Goal: Task Accomplishment & Management: Use online tool/utility

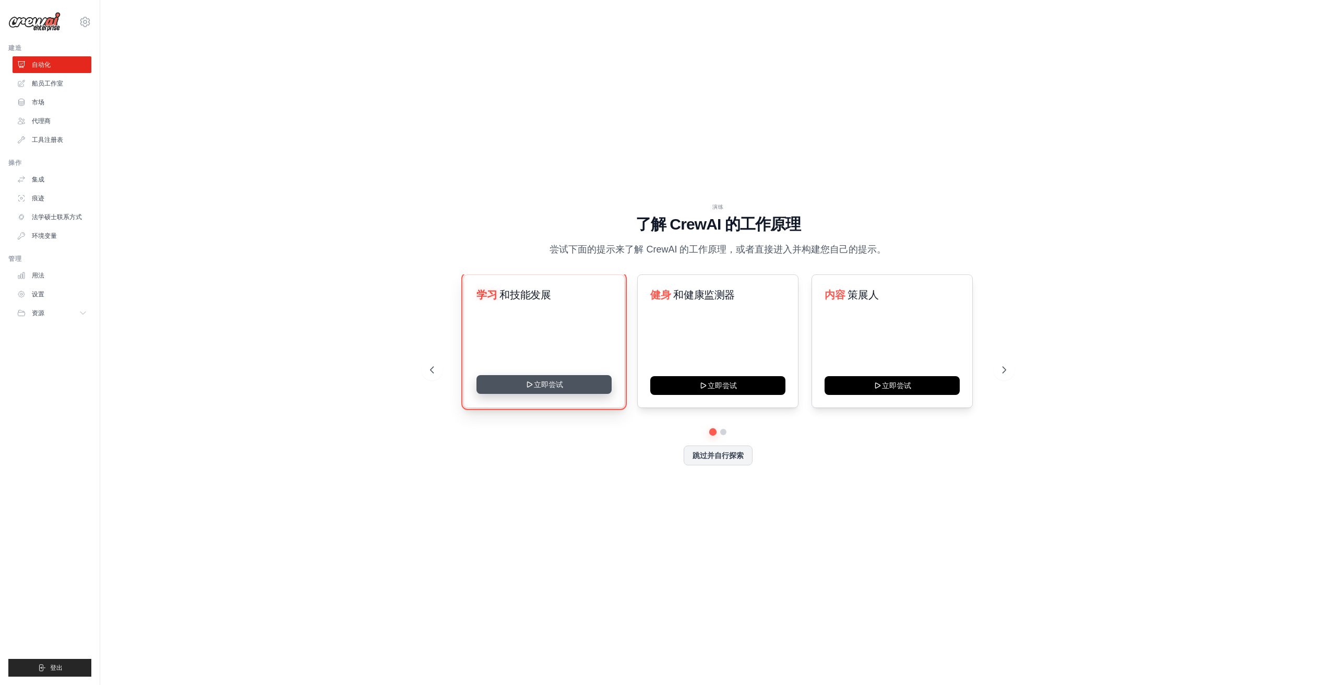
click at [544, 386] on button "立即尝试" at bounding box center [543, 384] width 135 height 19
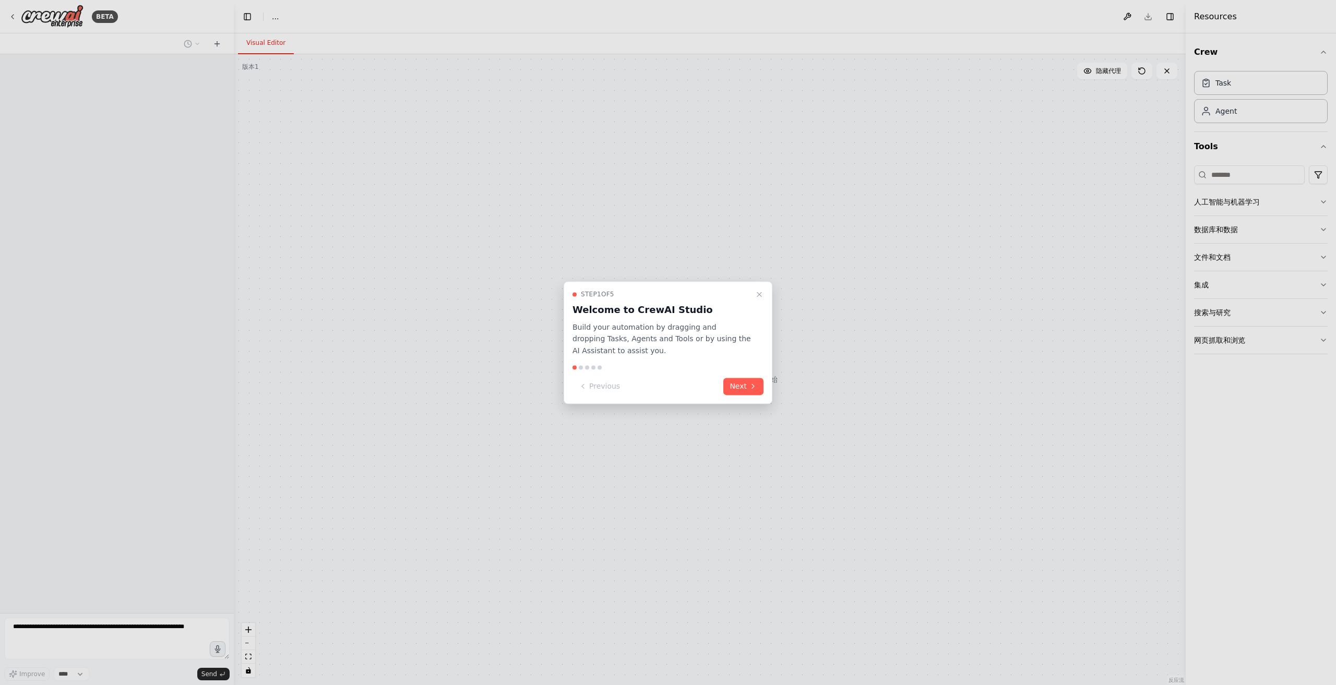
click at [740, 387] on button "Next" at bounding box center [743, 386] width 40 height 17
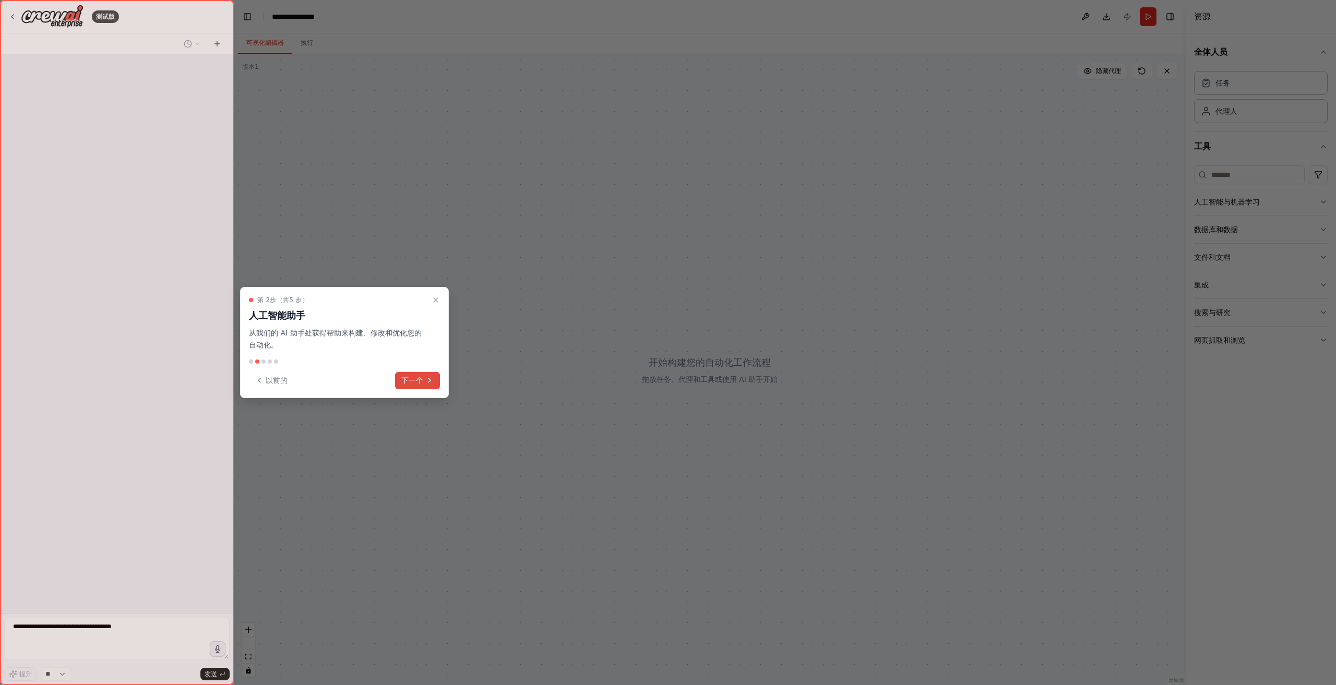
click at [428, 376] on icon at bounding box center [429, 380] width 8 height 8
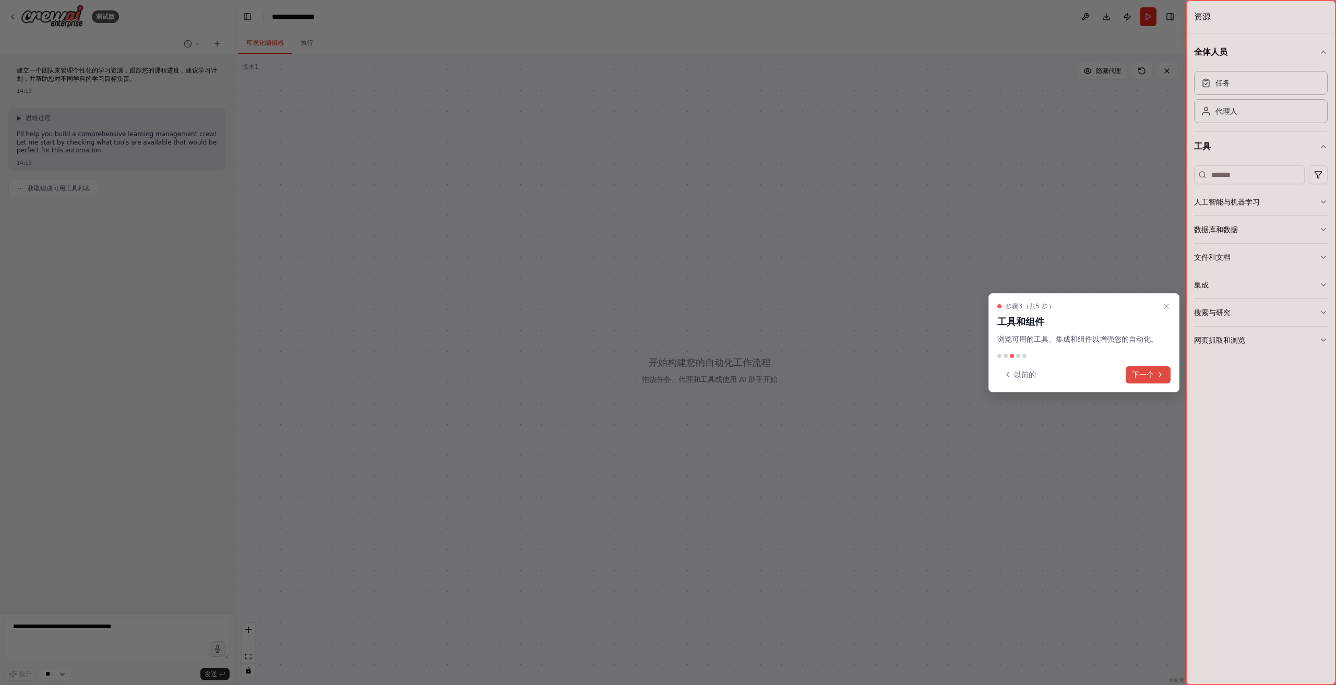
click at [1136, 372] on font "下一个" at bounding box center [1143, 375] width 22 height 8
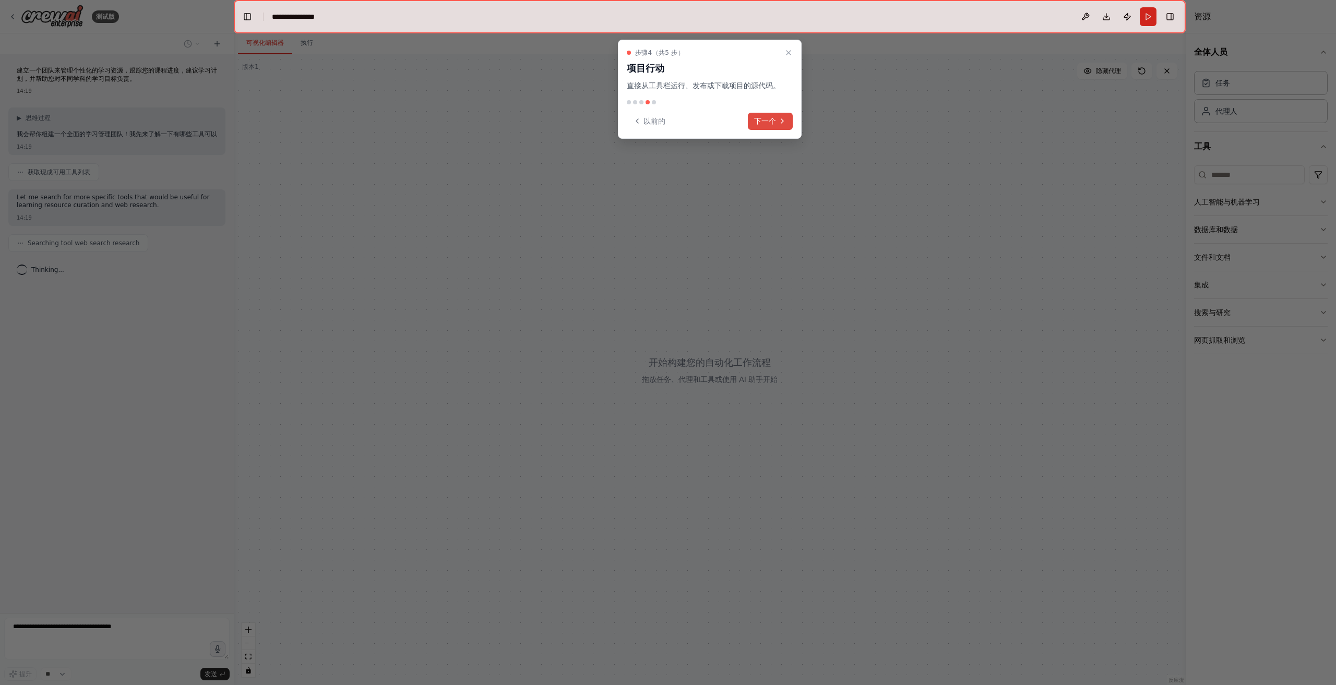
click at [775, 123] on font "下一个" at bounding box center [765, 121] width 22 height 8
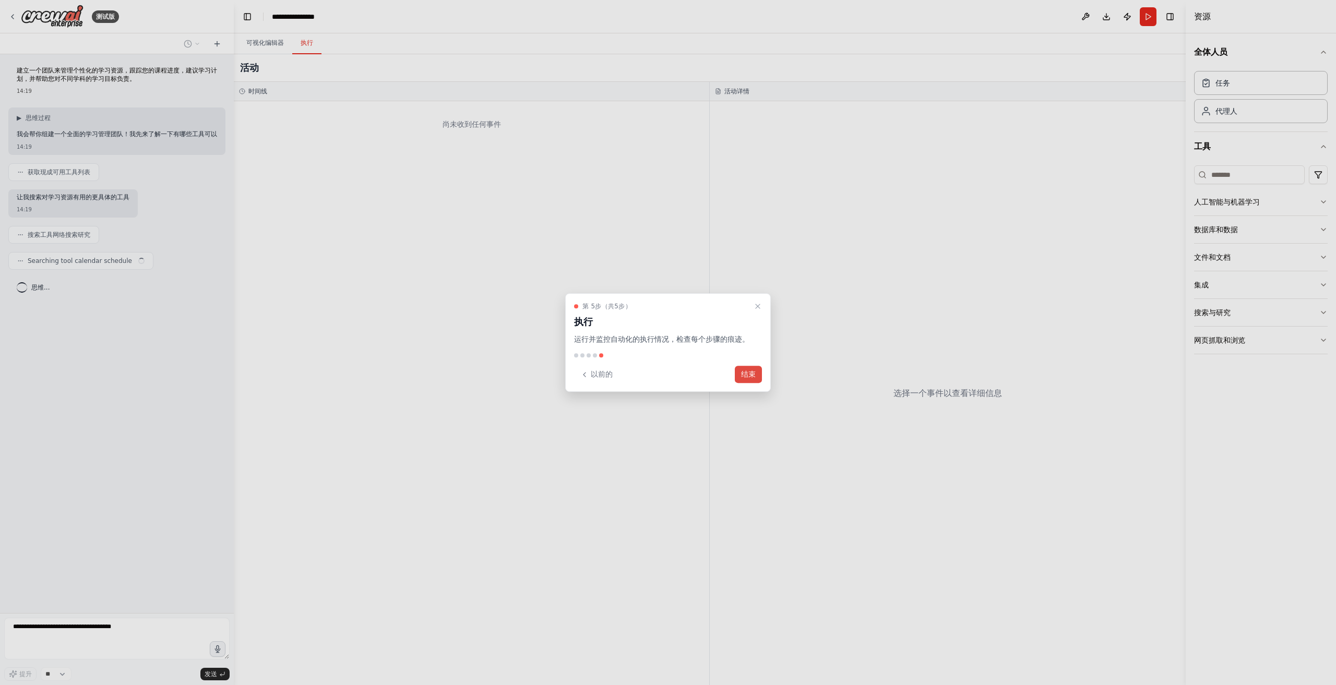
click at [750, 378] on font "结束" at bounding box center [748, 374] width 15 height 8
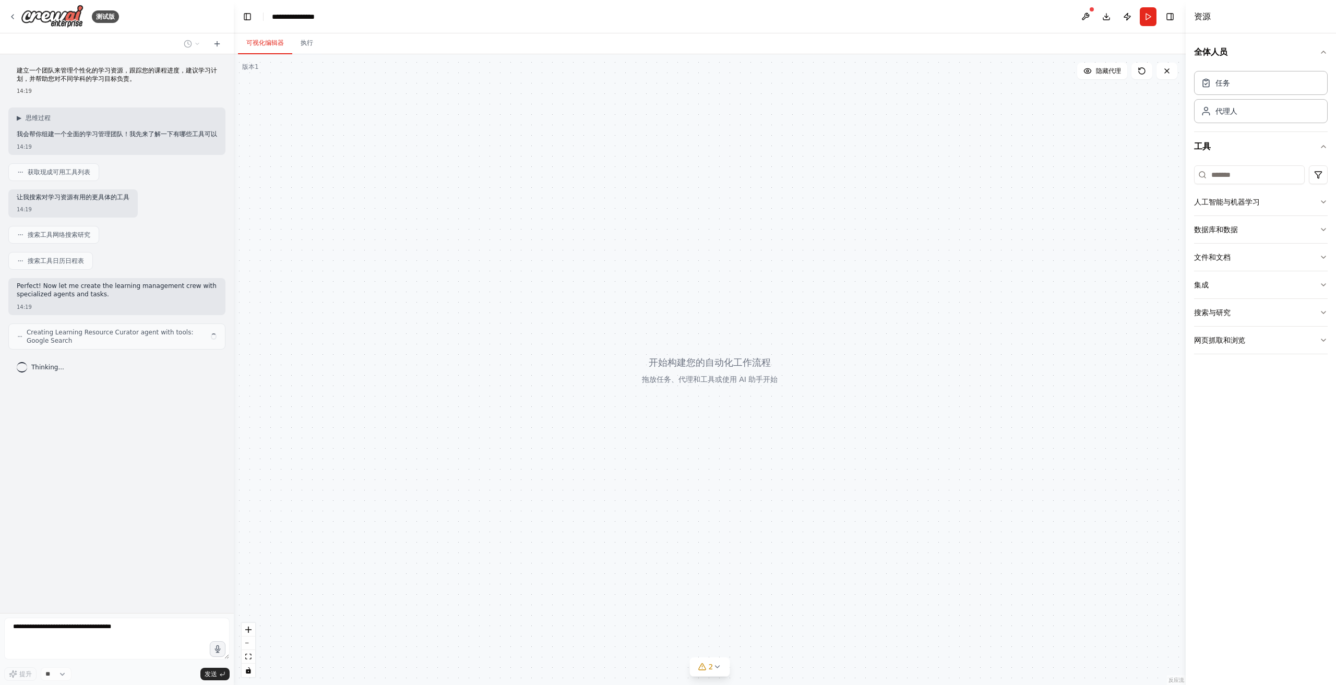
drag, startPoint x: 367, startPoint y: 212, endPoint x: 367, endPoint y: 226, distance: 13.6
click at [367, 226] on div at bounding box center [710, 369] width 952 height 631
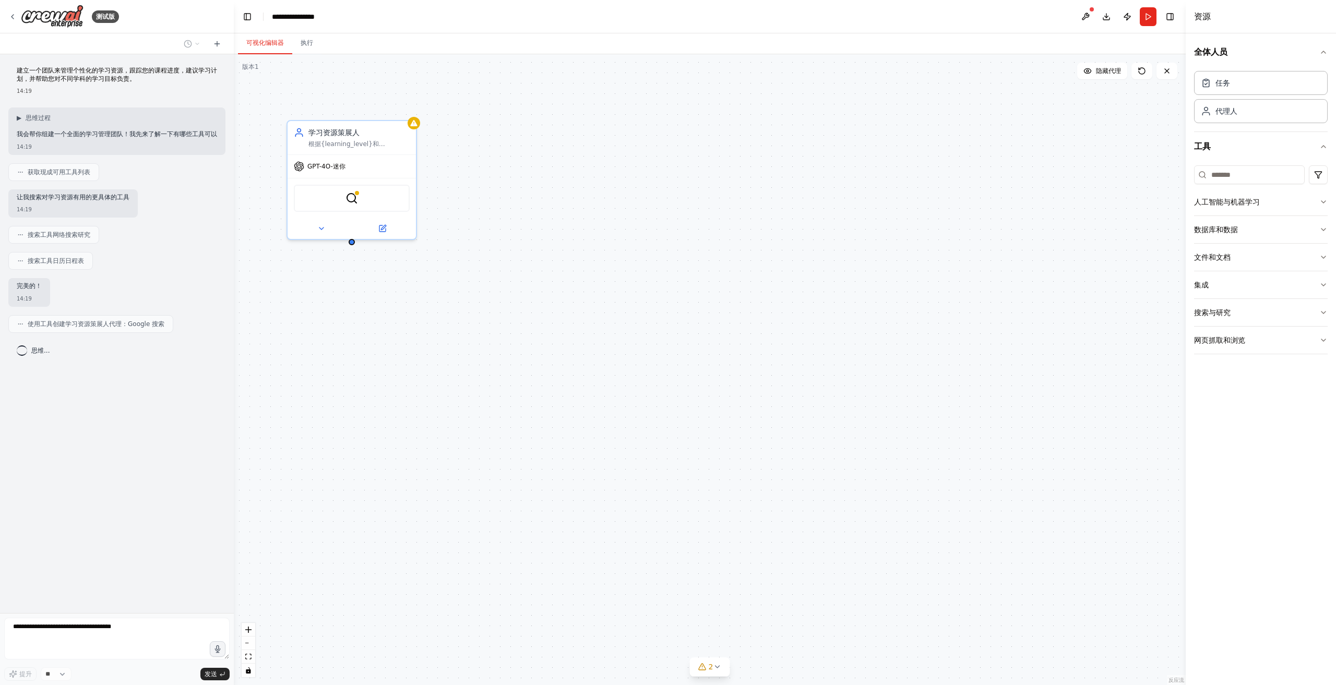
click at [480, 204] on div "学习资源策展人 根据{learning_level}和{learning_preferences}，查找、评估和整理{subject}的高质量学习资源。重点关…" at bounding box center [710, 369] width 952 height 631
drag, startPoint x: 487, startPoint y: 262, endPoint x: 588, endPoint y: 341, distance: 127.9
click at [588, 341] on div "学习资源策展人 根据{learning_level}和{learning_preferences}，查找、评估和整理{subject}的高质量学习资源。重点关…" at bounding box center [710, 369] width 952 height 631
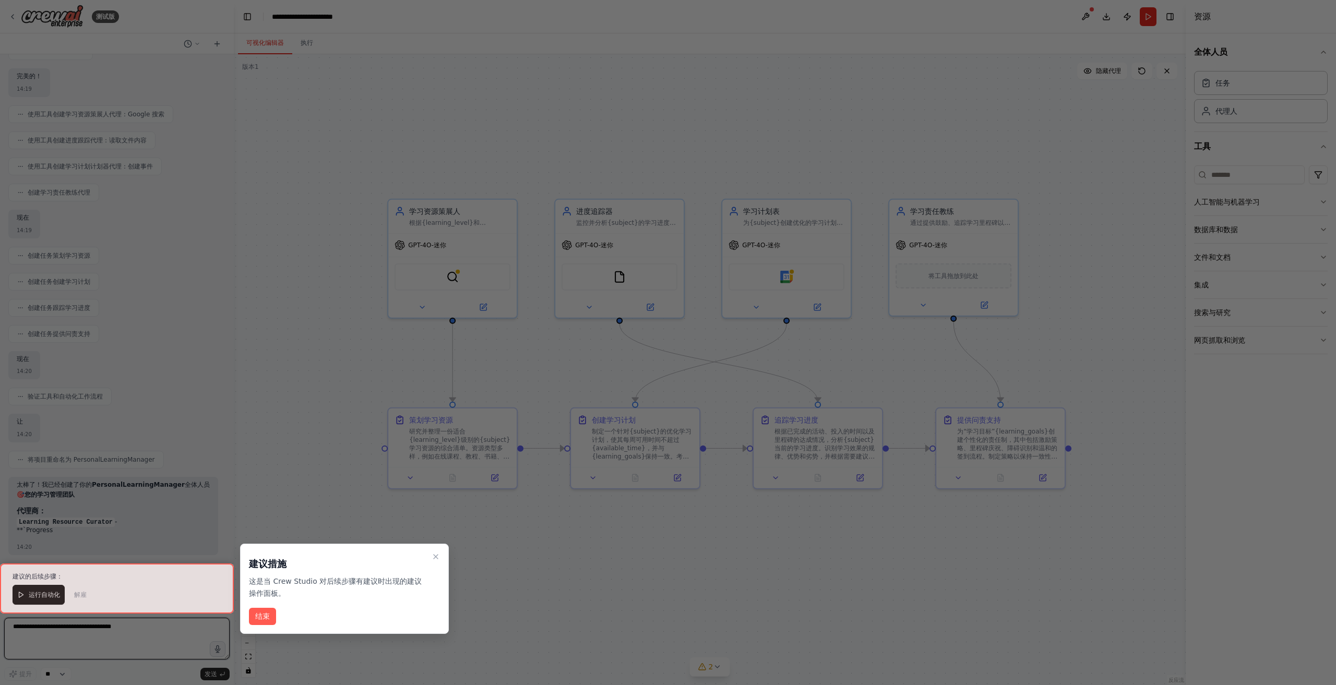
scroll to position [218, 0]
click at [270, 612] on button "结束" at bounding box center [262, 616] width 27 height 17
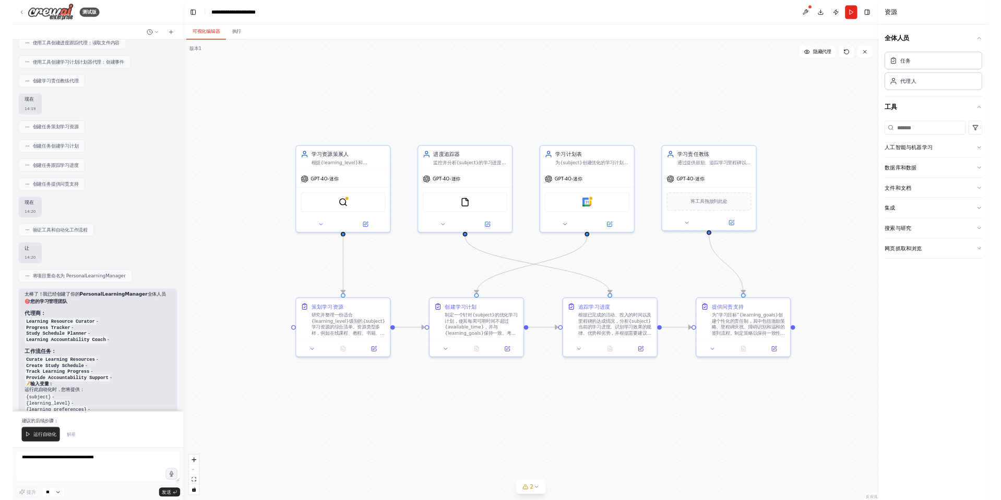
scroll to position [396, 0]
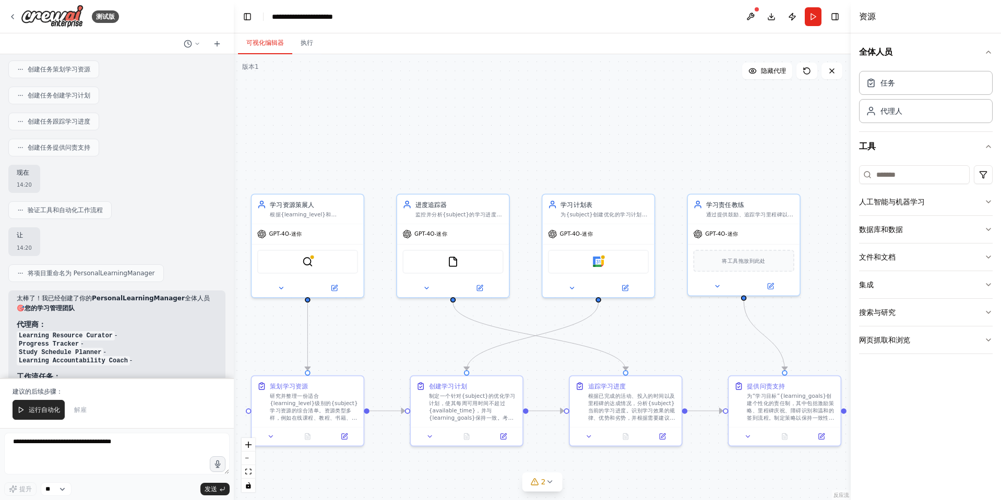
drag, startPoint x: 605, startPoint y: 162, endPoint x: 428, endPoint y: 138, distance: 179.0
click at [428, 138] on div ".deletable-edge-delete-btn { width: 20px; height: 20px; border: 0px solid #ffff…" at bounding box center [542, 277] width 617 height 446
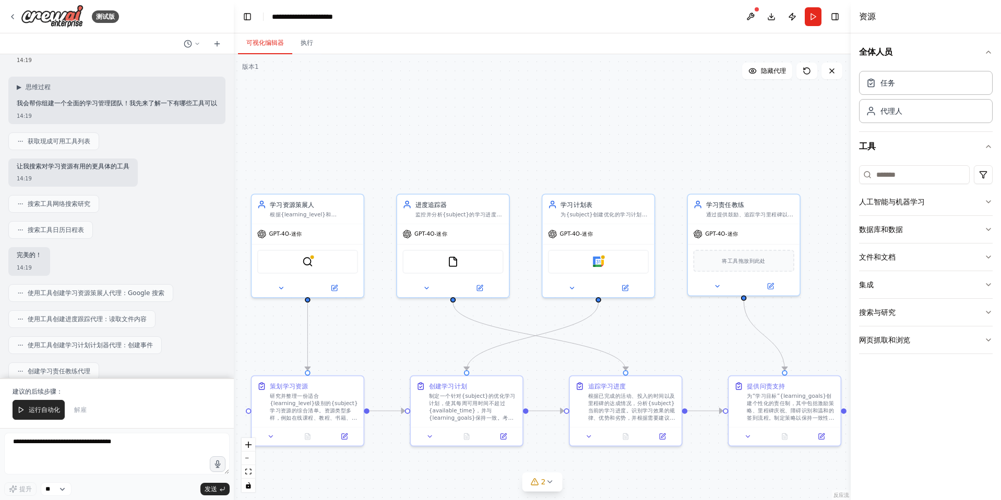
scroll to position [0, 0]
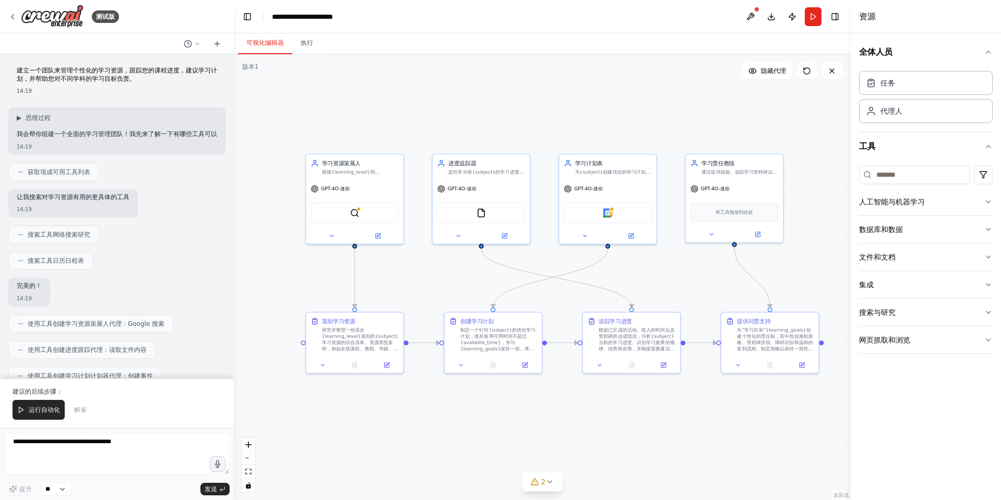
drag, startPoint x: 604, startPoint y: 158, endPoint x: 614, endPoint y: 115, distance: 44.4
click at [614, 115] on div ".deletable-edge-delete-btn { width: 20px; height: 20px; border: 0px solid #ffff…" at bounding box center [542, 277] width 617 height 446
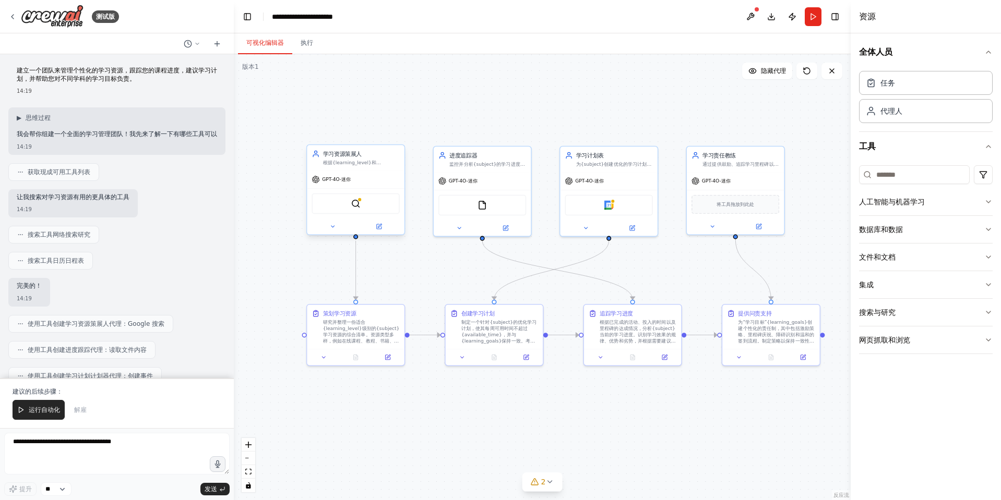
click at [379, 170] on div "学习资源策展人 根据{learning_level}和{learning_preferences}，查找、评估和整理{subject}的高质量学习资源。重点关…" at bounding box center [355, 158] width 97 height 26
click at [372, 210] on div "SerplyWeb搜索工具" at bounding box center [356, 204] width 88 height 20
click at [339, 130] on div ".deletable-edge-delete-btn { width: 20px; height: 20px; border: 0px solid #ffff…" at bounding box center [542, 277] width 617 height 446
click at [357, 208] on img at bounding box center [355, 203] width 9 height 9
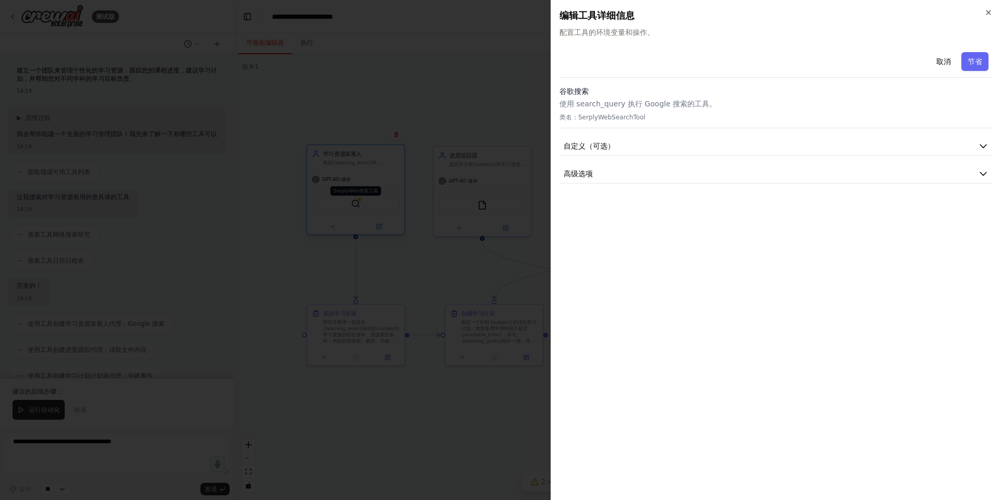
click at [357, 208] on div at bounding box center [500, 250] width 1001 height 500
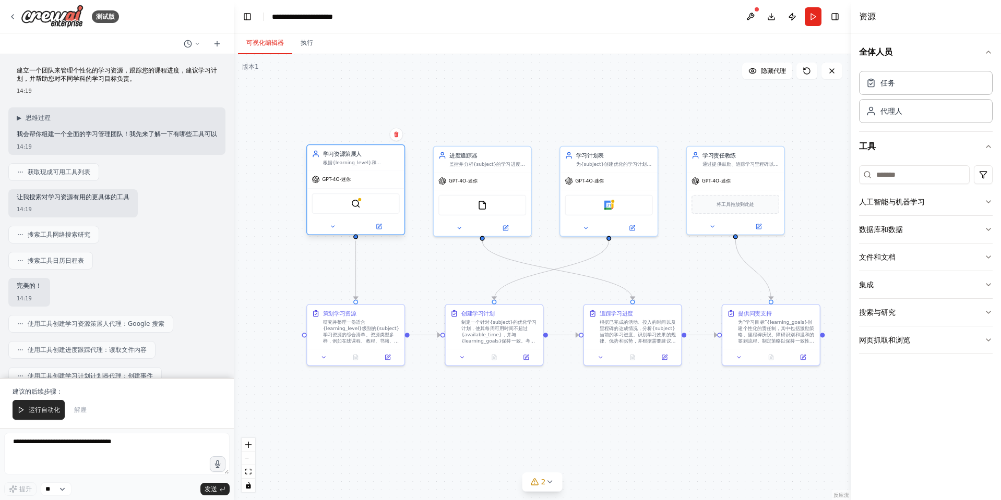
click at [351, 182] on font "GPT-4O-迷你" at bounding box center [336, 180] width 29 height 6
click at [340, 180] on font "GPT-4O-迷你" at bounding box center [336, 180] width 29 height 6
click at [320, 181] on div "GPT-4O-迷你" at bounding box center [331, 180] width 39 height 8
click at [792, 329] on font "为“学习目标”{learning_goals}创建个性化的责任制，其中包括激励策略、里程碑庆祝、障碍识别和温和的签到流程。制定策略以保持一致性并克服常见的学习…" at bounding box center [772, 333] width 76 height 31
drag, startPoint x: 785, startPoint y: 277, endPoint x: 780, endPoint y: 278, distance: 5.4
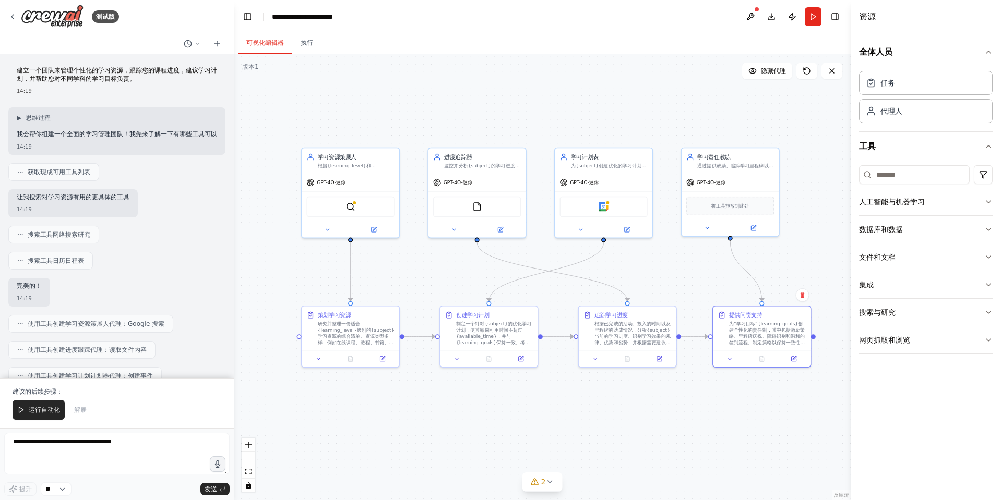
click at [780, 278] on div ".deletable-edge-delete-btn { width: 20px; height: 20px; border: 0px solid #ffff…" at bounding box center [542, 277] width 617 height 446
click at [986, 200] on icon "button" at bounding box center [988, 202] width 8 height 8
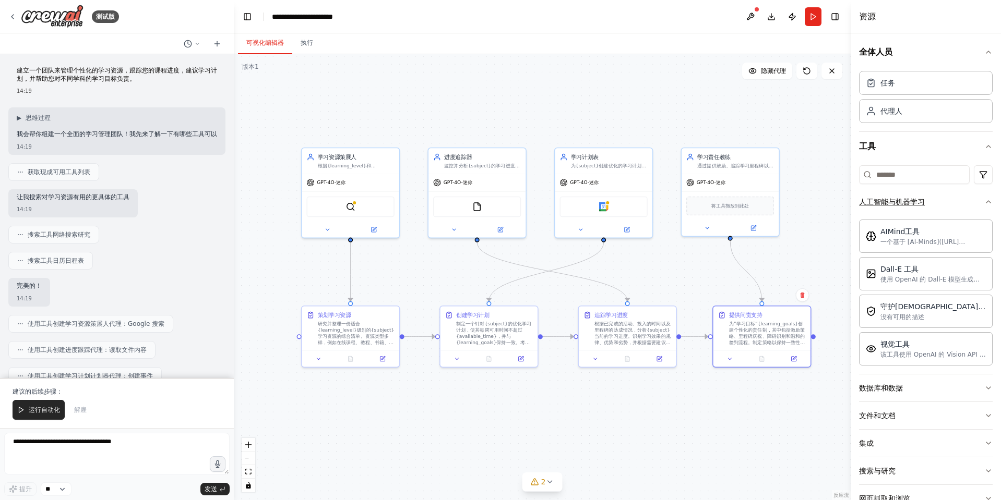
click at [984, 199] on icon "button" at bounding box center [988, 202] width 8 height 8
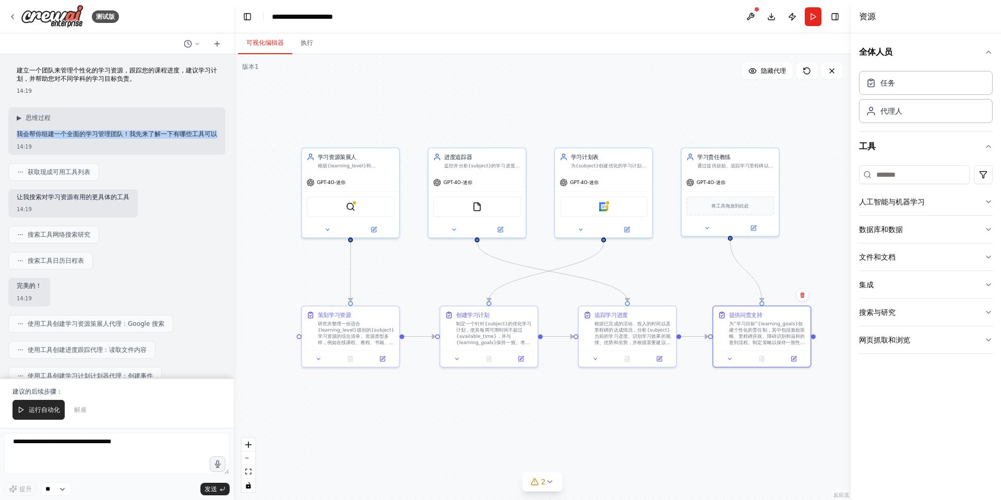
drag, startPoint x: 33, startPoint y: 142, endPoint x: 14, endPoint y: 132, distance: 21.9
click at [14, 132] on div "▶ 思维过程 我会帮你组建一个全面的学习管理团队！我先来了解一下有哪些工具可以 14:19" at bounding box center [116, 130] width 217 height 47
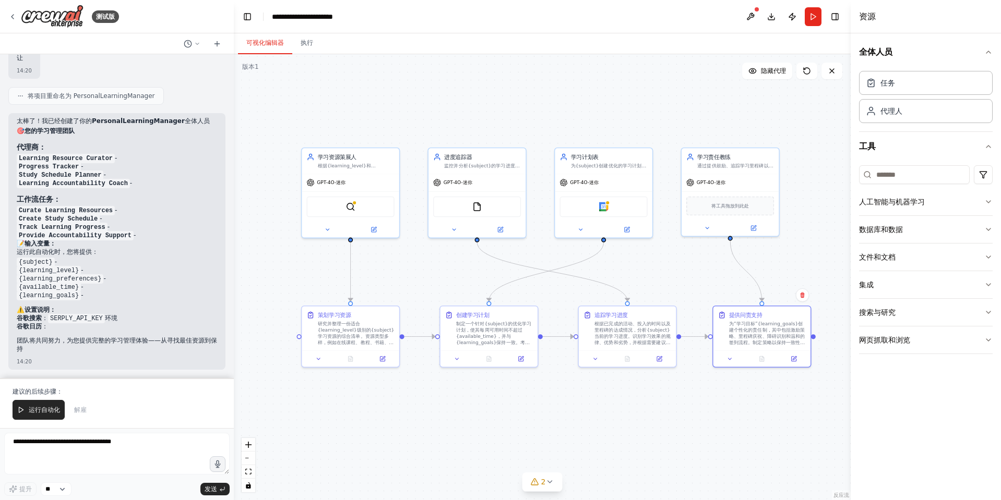
scroll to position [581, 0]
drag, startPoint x: 490, startPoint y: 338, endPoint x: 480, endPoint y: 338, distance: 10.4
click at [480, 338] on font "制定一个针对{subject}的优化学习计划，使其每周可用时间不超过{available_time}，并与{learning_goals}保持一致。考虑精选资…" at bounding box center [482, 344] width 76 height 50
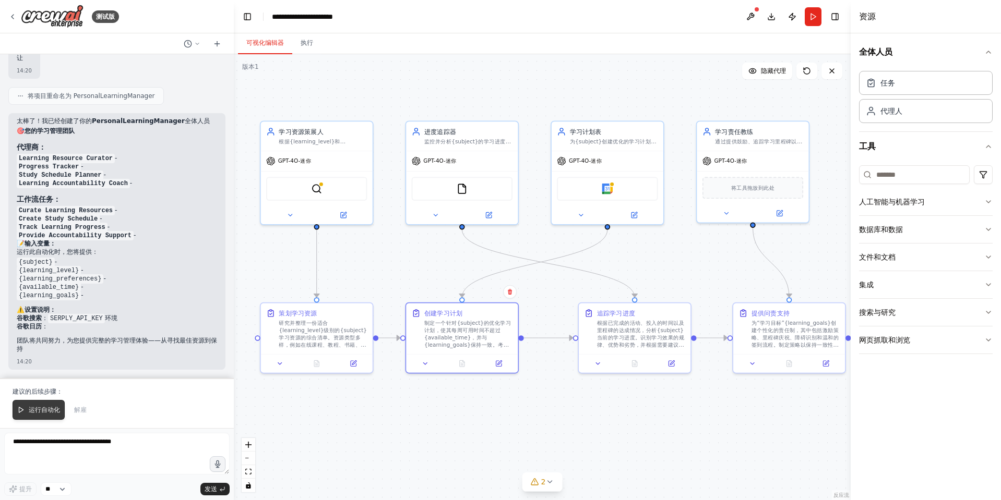
click at [54, 410] on font "运行自动化" at bounding box center [44, 410] width 31 height 7
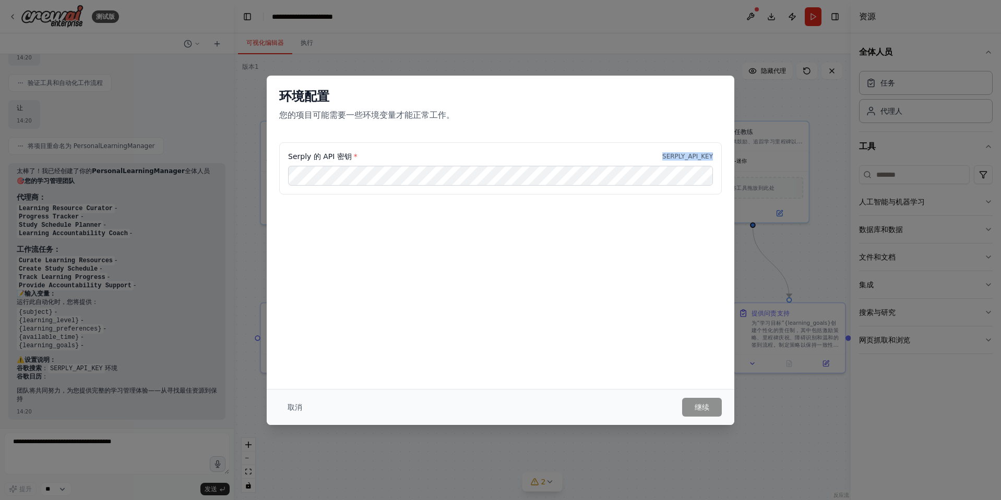
drag, startPoint x: 666, startPoint y: 154, endPoint x: 715, endPoint y: 154, distance: 49.6
click at [712, 153] on font "SERPLY_API_KEY" at bounding box center [687, 156] width 51 height 7
click at [715, 154] on div "Serply 的 API 密钥 * SERPLY_API_KEY" at bounding box center [500, 168] width 443 height 52
drag, startPoint x: 353, startPoint y: 157, endPoint x: 289, endPoint y: 158, distance: 64.2
click at [289, 158] on label "Serply 的 API 密钥 *" at bounding box center [322, 156] width 69 height 10
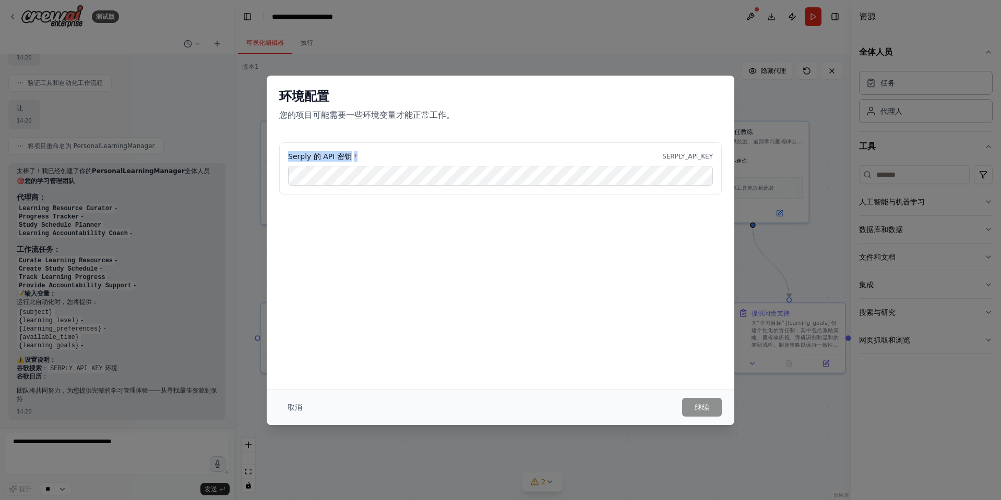
click at [289, 158] on font "Serply 的 API 密钥" at bounding box center [320, 156] width 64 height 8
drag, startPoint x: 286, startPoint y: 157, endPoint x: 309, endPoint y: 160, distance: 23.8
click at [309, 160] on div "Serply 的 API 密钥 * SERPLY_API_KEY" at bounding box center [500, 168] width 443 height 52
copy font "Serply"
click at [410, 163] on div "Serply 的 API 密钥 * SERPLY_API_KEY" at bounding box center [500, 168] width 443 height 52
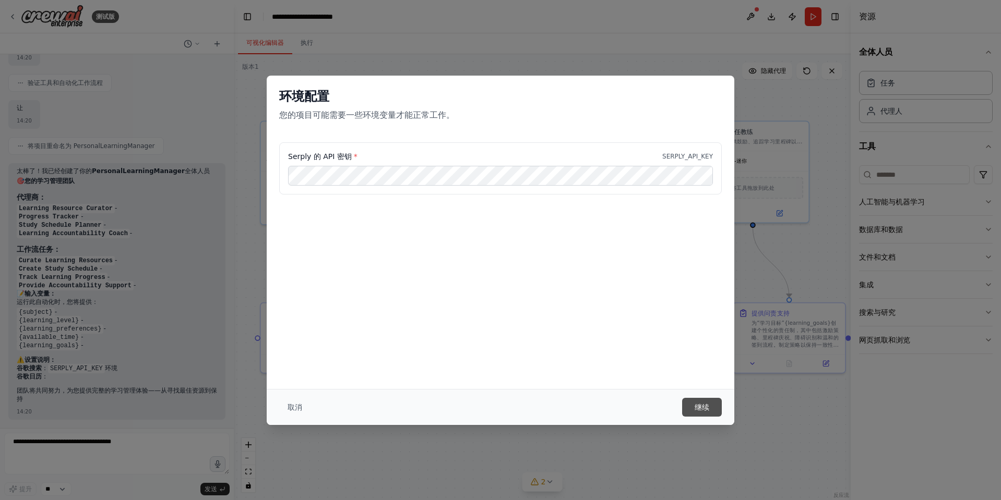
click at [692, 405] on button "继续" at bounding box center [702, 407] width 40 height 19
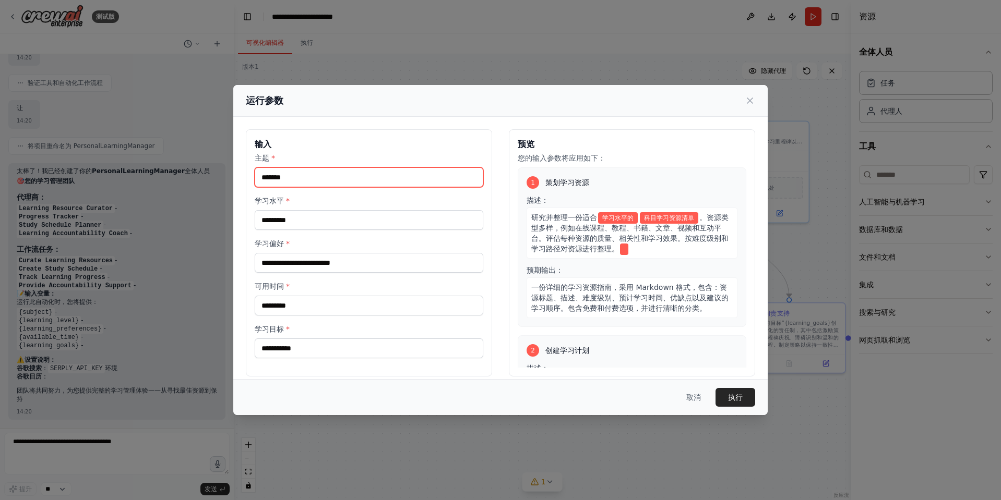
click at [381, 174] on input "主题 *" at bounding box center [369, 178] width 229 height 20
click at [309, 139] on h3 "输入" at bounding box center [369, 144] width 229 height 13
click at [315, 176] on input "主题 *" at bounding box center [369, 178] width 229 height 20
click at [245, 193] on div "输入 主题 * 学习水平 * 学习偏好 * 可用时间 * 学习目标 * 预览 您的输入参数将应用如下： 1 策划学习资源 描述： 研究并整理一份 适合 学习水…" at bounding box center [500, 253] width 534 height 272
drag, startPoint x: 599, startPoint y: 218, endPoint x: 632, endPoint y: 221, distance: 34.1
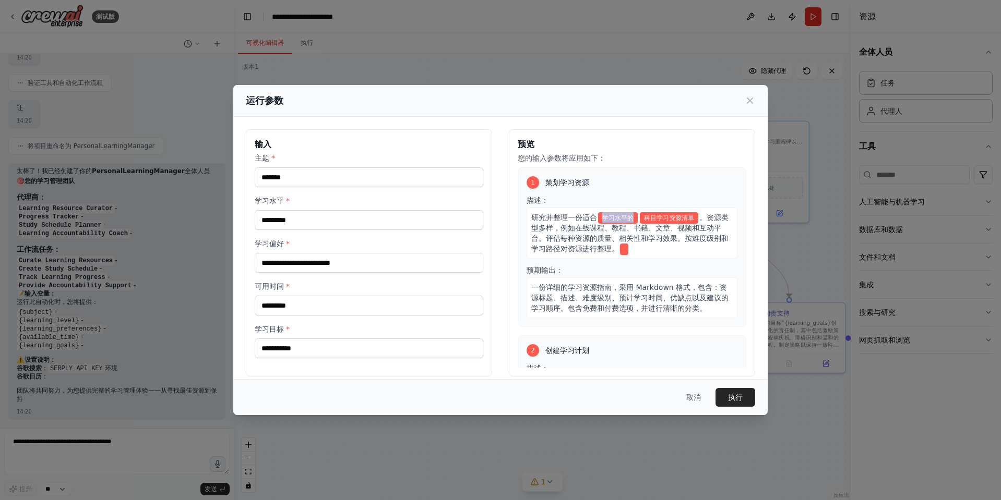
click at [632, 221] on span "学习水平的" at bounding box center [618, 217] width 40 height 11
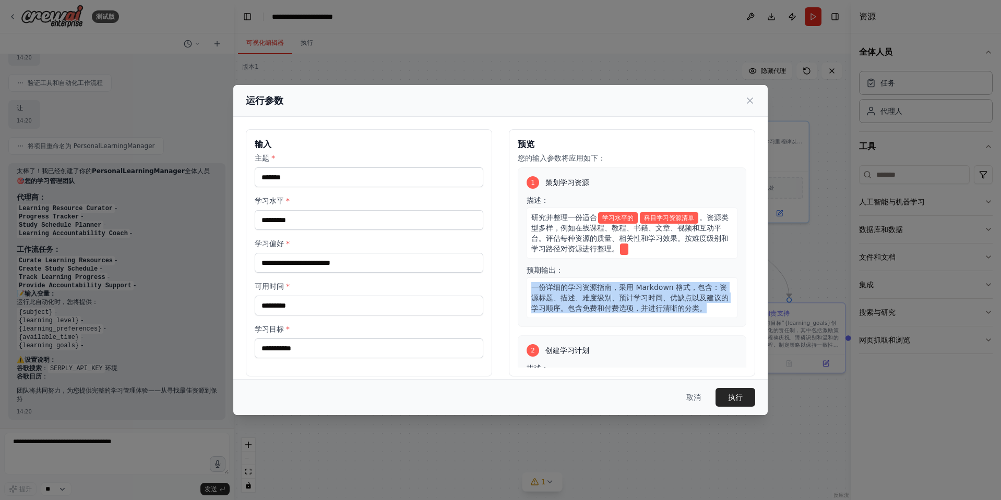
drag, startPoint x: 538, startPoint y: 321, endPoint x: 529, endPoint y: 287, distance: 35.2
click at [531, 287] on font "一份详细的学习资源指南，采用 Markdown 格式，包含：资源标题、描述、难度级别、预计学习时间、优缺点以及建议的学习顺序。包含免费和付费选项，并进行清晰的…" at bounding box center [629, 297] width 197 height 29
click at [533, 288] on font "一份详细的学习资源指南，采用 Markdown 格式，包含：资源标题、描述、难度级别、预计学习时间、优缺点以及建议的学习顺序。包含免费和付费选项，并进行清晰的…" at bounding box center [629, 297] width 197 height 29
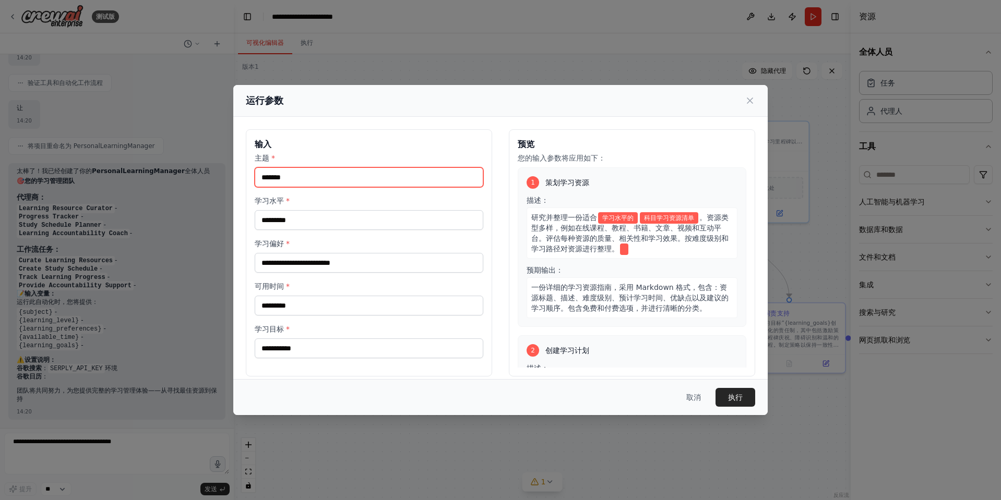
click at [369, 180] on input "主题 *" at bounding box center [369, 178] width 229 height 20
click at [355, 174] on input "主题 *" at bounding box center [369, 178] width 229 height 20
type input "*"
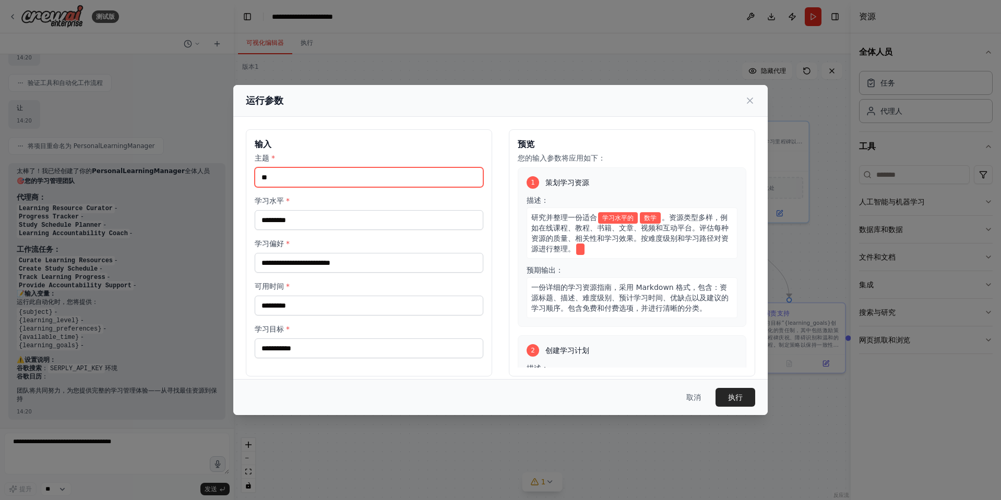
type input "**"
click at [302, 224] on input "学习水平 *" at bounding box center [369, 220] width 229 height 20
type input "**"
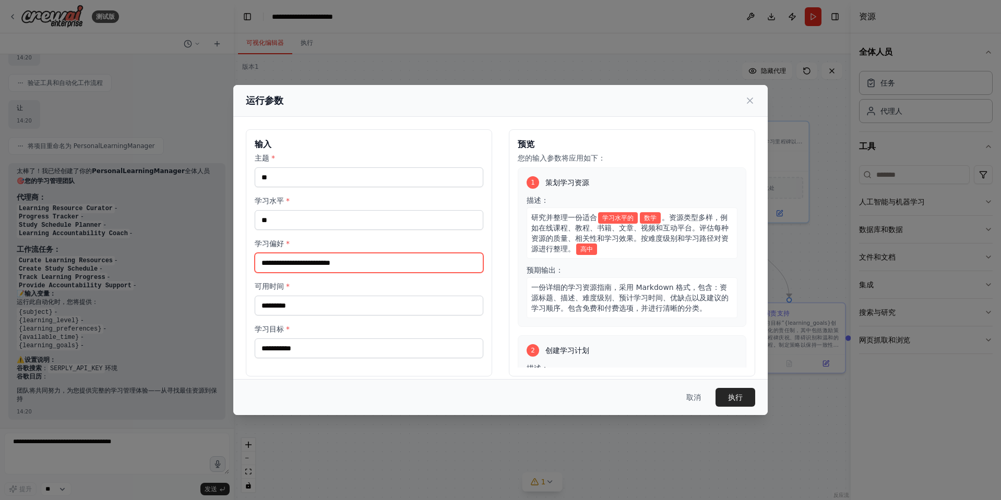
click at [316, 262] on input "学习偏好 *" at bounding box center [369, 263] width 229 height 20
type input "**"
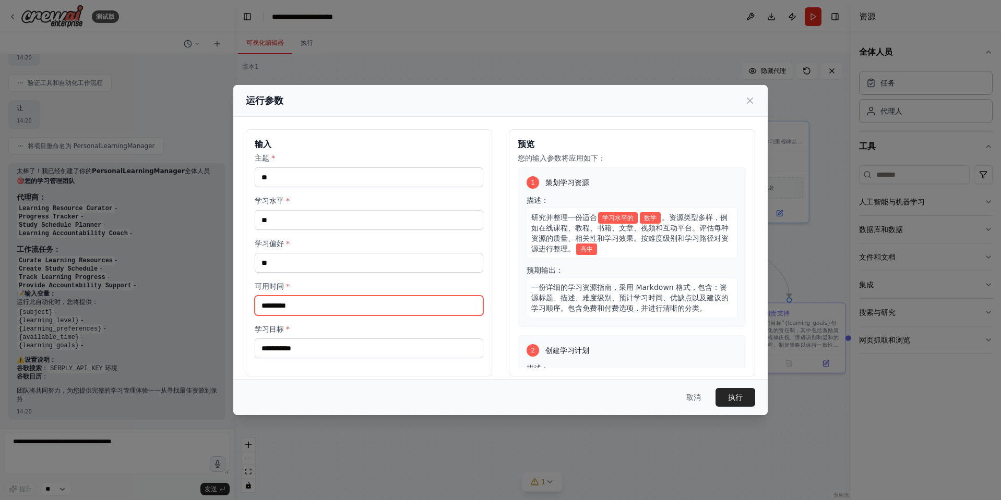
click at [308, 300] on input "可用时间 *" at bounding box center [369, 306] width 229 height 20
type input "*"
type input "*********"
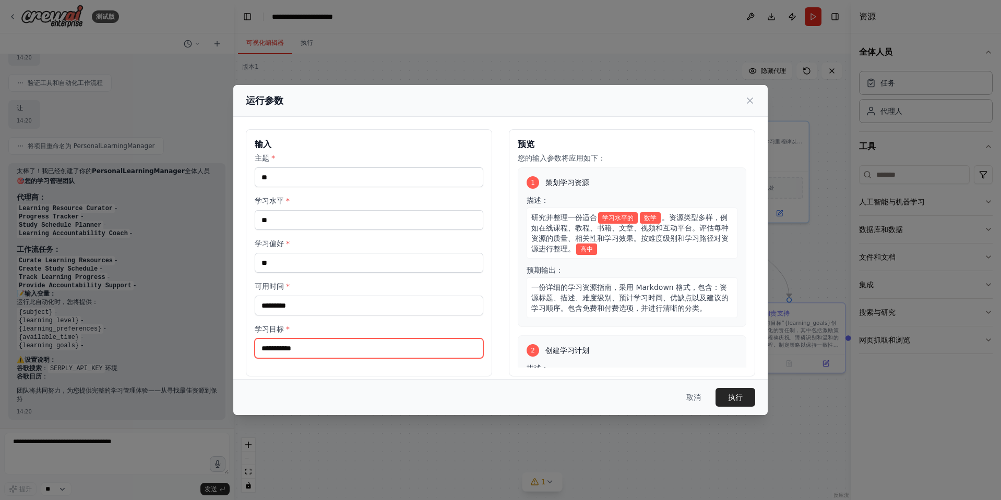
click at [340, 347] on input "学习目标 *" at bounding box center [369, 349] width 229 height 20
type input "*"
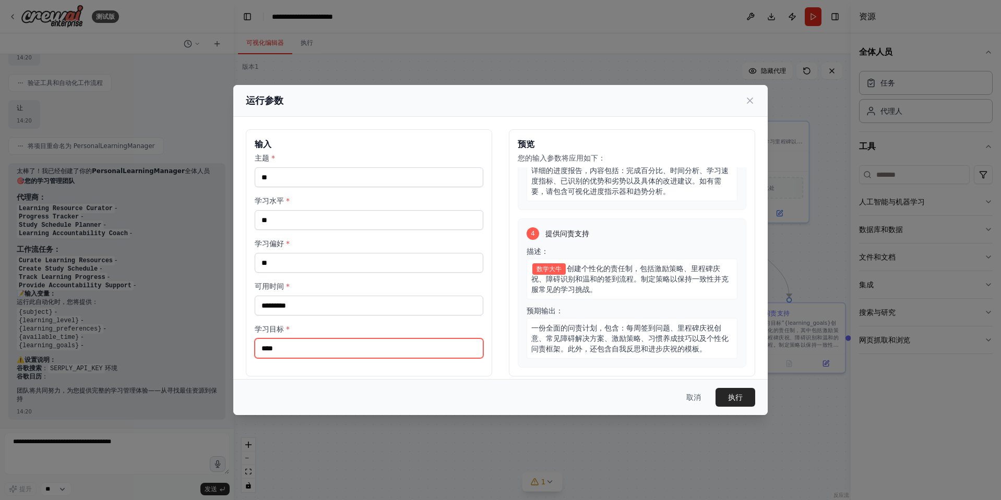
scroll to position [463, 0]
type input "****"
click at [737, 396] on font "执行" at bounding box center [735, 397] width 15 height 8
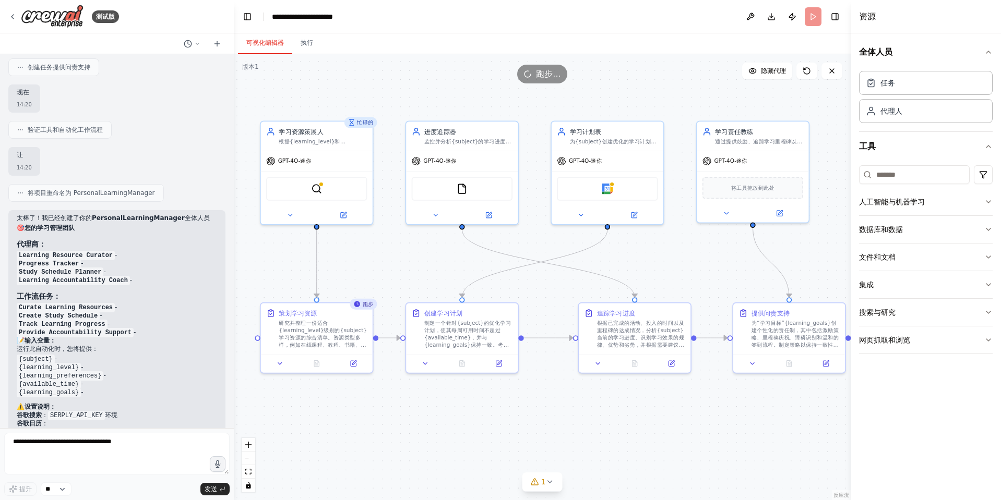
scroll to position [531, 0]
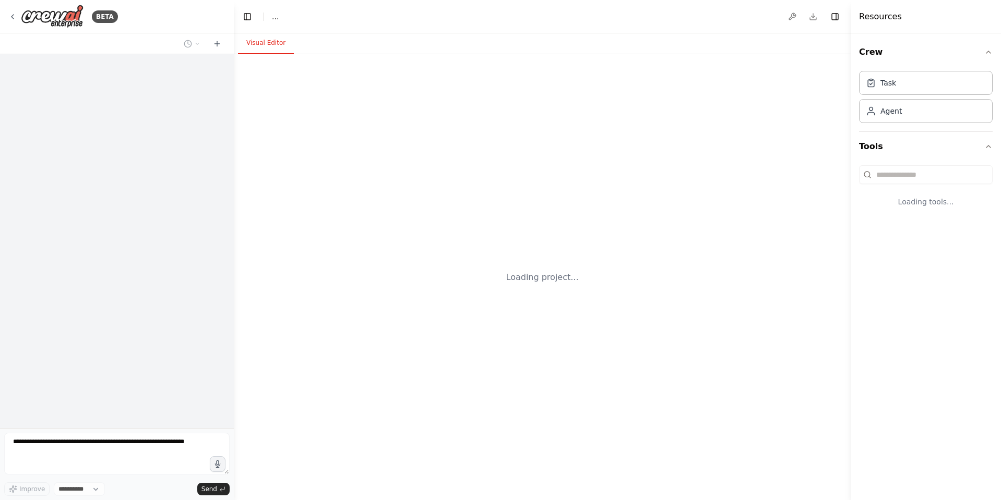
select select "****"
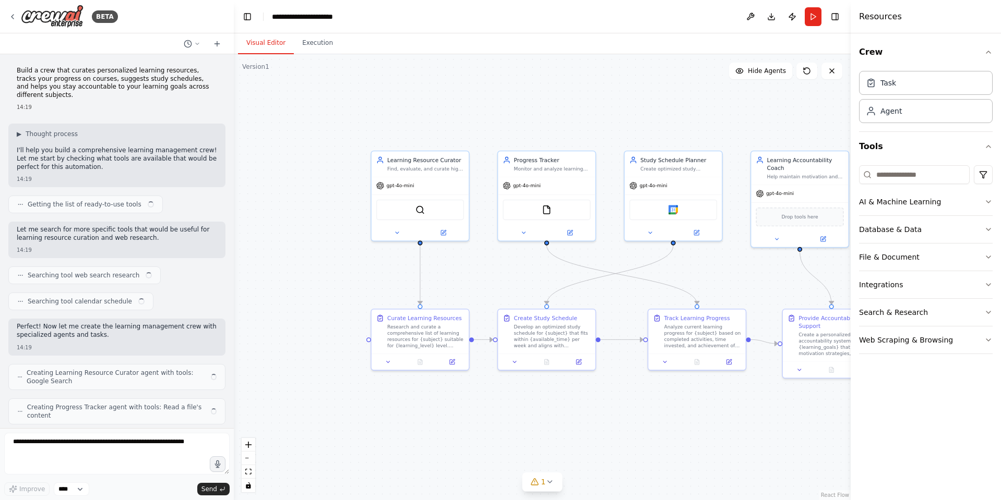
scroll to position [751, 0]
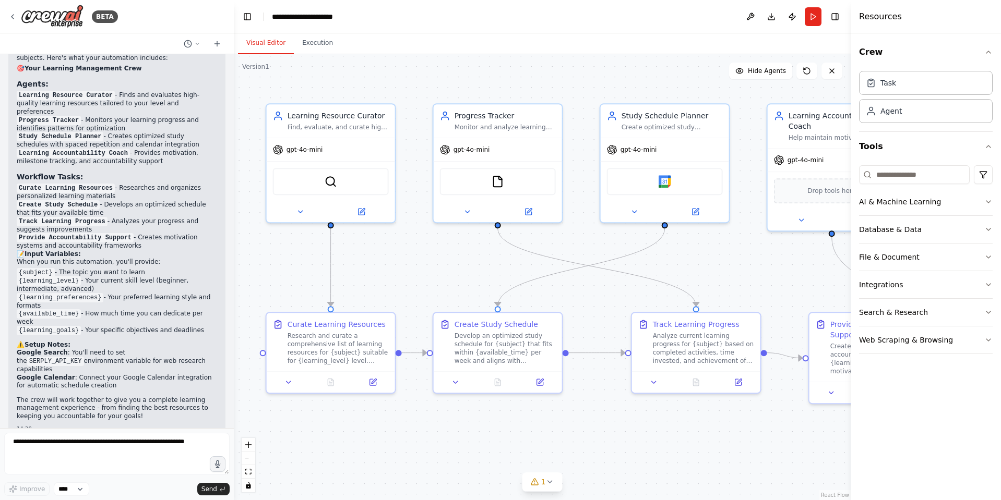
drag, startPoint x: 594, startPoint y: 293, endPoint x: 573, endPoint y: 292, distance: 20.9
click at [573, 292] on div ".deletable-edge-delete-btn { width: 20px; height: 20px; border: 0px solid #ffff…" at bounding box center [542, 277] width 617 height 446
click at [818, 14] on button "Run" at bounding box center [813, 16] width 17 height 19
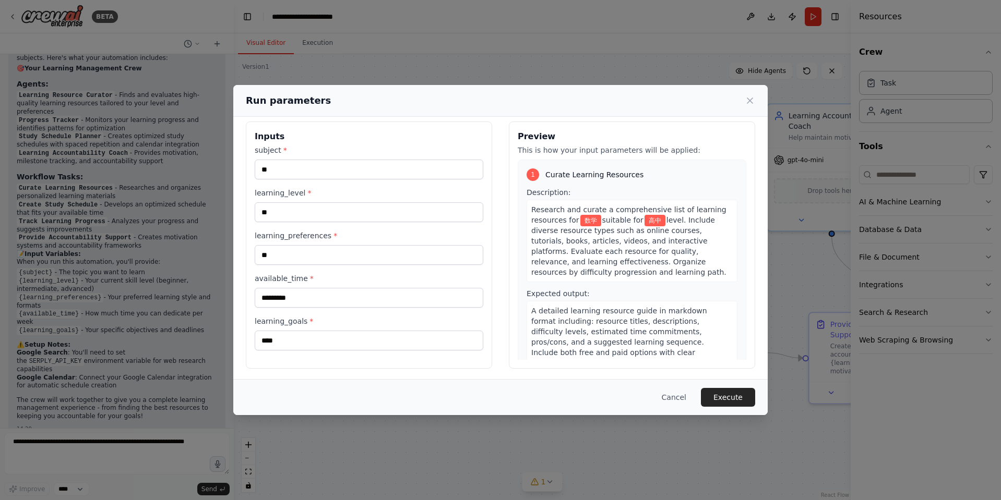
scroll to position [10, 0]
click at [739, 397] on button "Execute" at bounding box center [728, 397] width 54 height 19
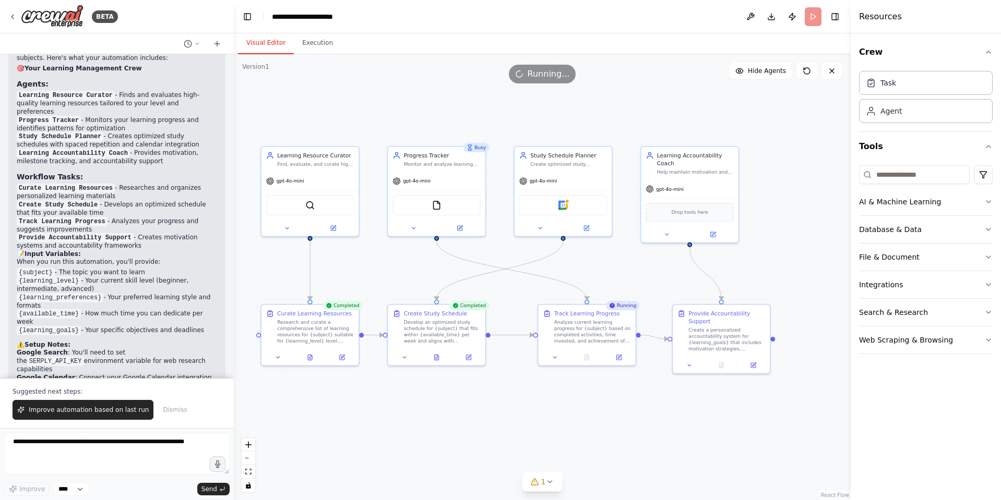
drag, startPoint x: 682, startPoint y: 263, endPoint x: 594, endPoint y: 262, distance: 87.7
click at [594, 262] on div ".deletable-edge-delete-btn { width: 20px; height: 20px; border: 0px solid #ffff…" at bounding box center [542, 277] width 617 height 446
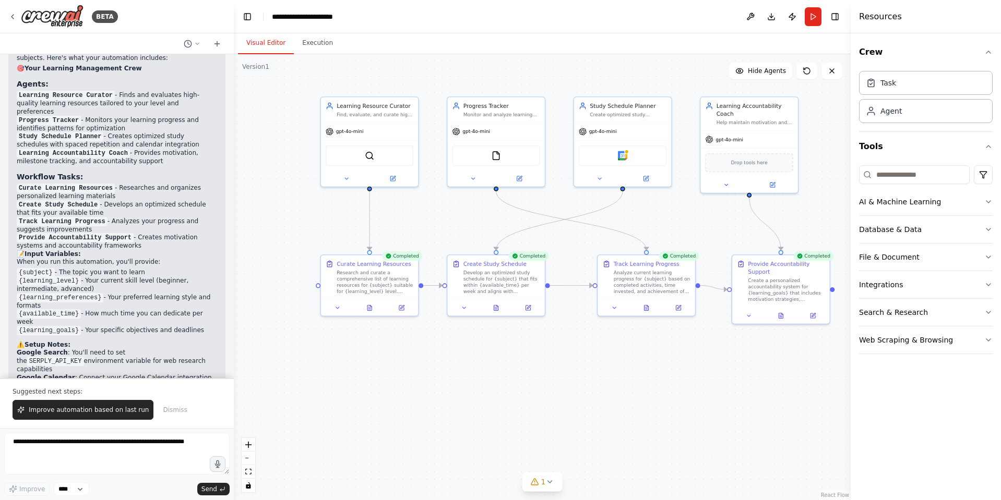
drag, startPoint x: 764, startPoint y: 188, endPoint x: 824, endPoint y: 138, distance: 77.4
click at [824, 138] on div ".deletable-edge-delete-btn { width: 20px; height: 20px; border: 0px solid #ffff…" at bounding box center [542, 277] width 617 height 446
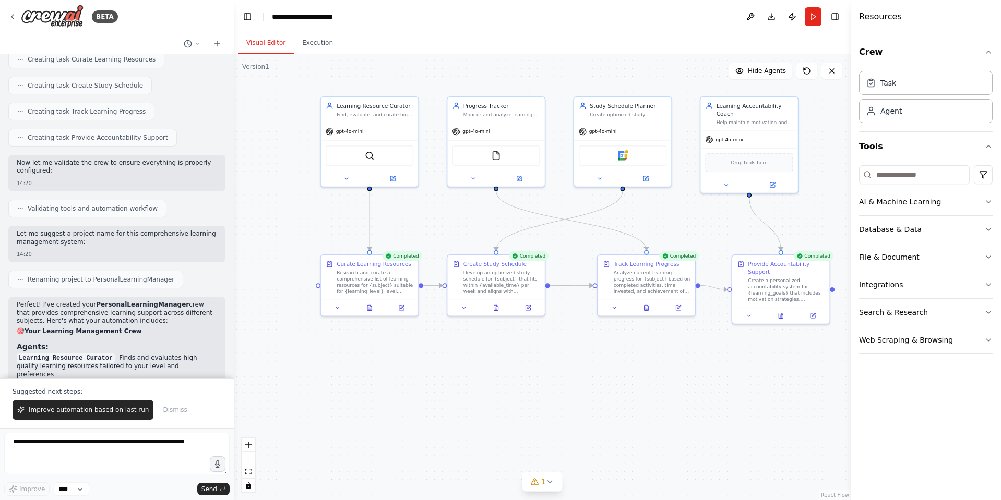
scroll to position [644, 0]
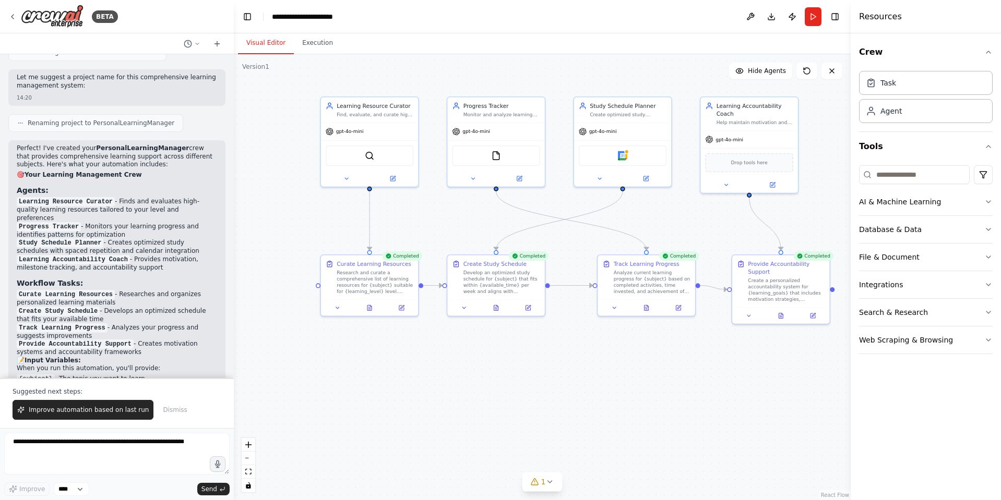
click at [918, 14] on div "Resources" at bounding box center [926, 16] width 150 height 33
drag, startPoint x: 817, startPoint y: 139, endPoint x: 812, endPoint y: 148, distance: 9.8
click at [812, 148] on div ".deletable-edge-delete-btn { width: 20px; height: 20px; border: 0px solid #ffff…" at bounding box center [542, 277] width 617 height 446
click at [989, 53] on icon "button" at bounding box center [988, 52] width 8 height 8
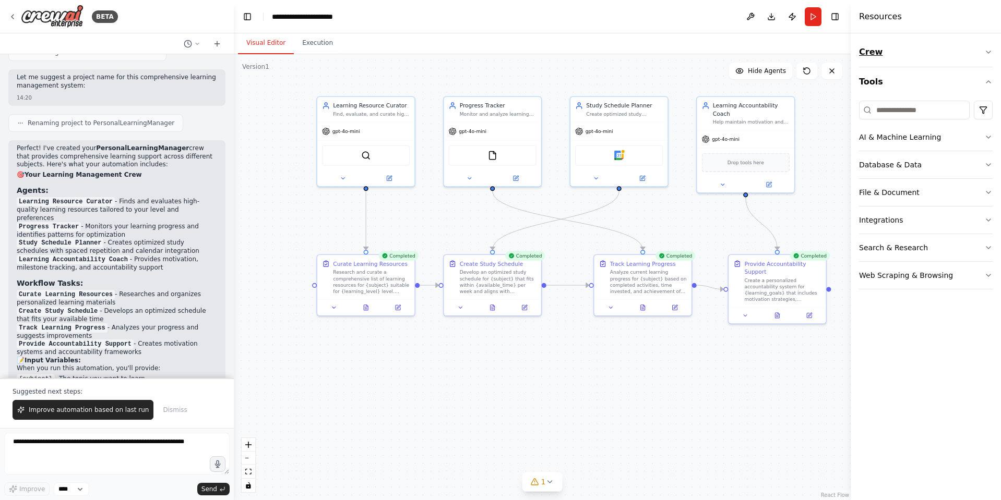
click at [989, 53] on icon "button" at bounding box center [988, 52] width 8 height 8
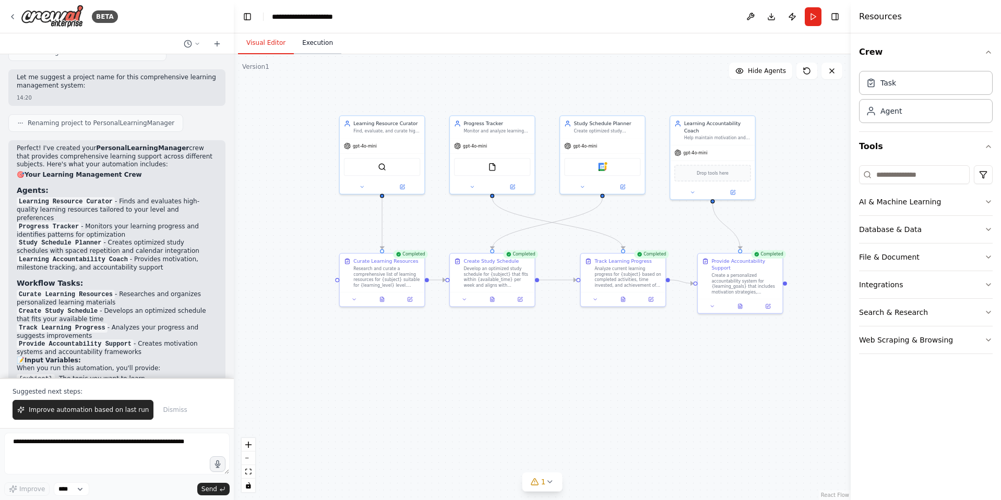
click at [320, 42] on button "Execution" at bounding box center [317, 43] width 47 height 22
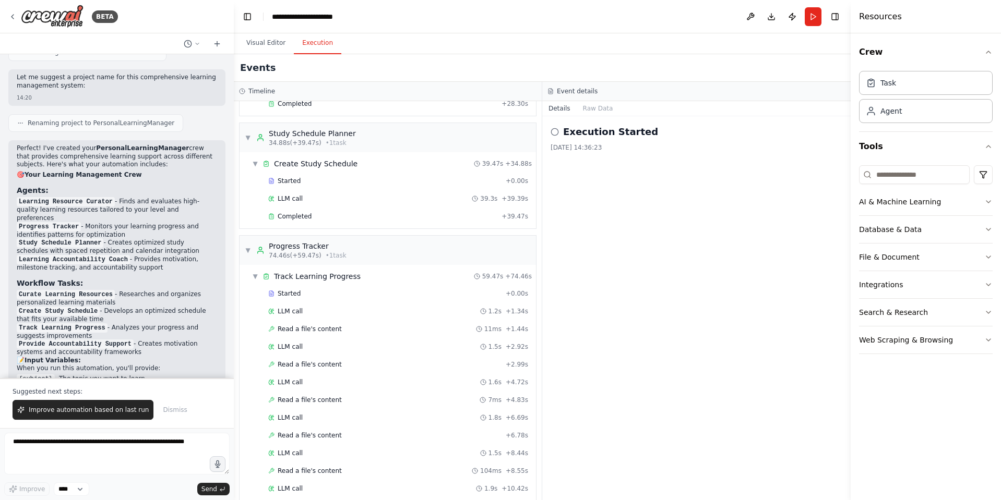
scroll to position [0, 0]
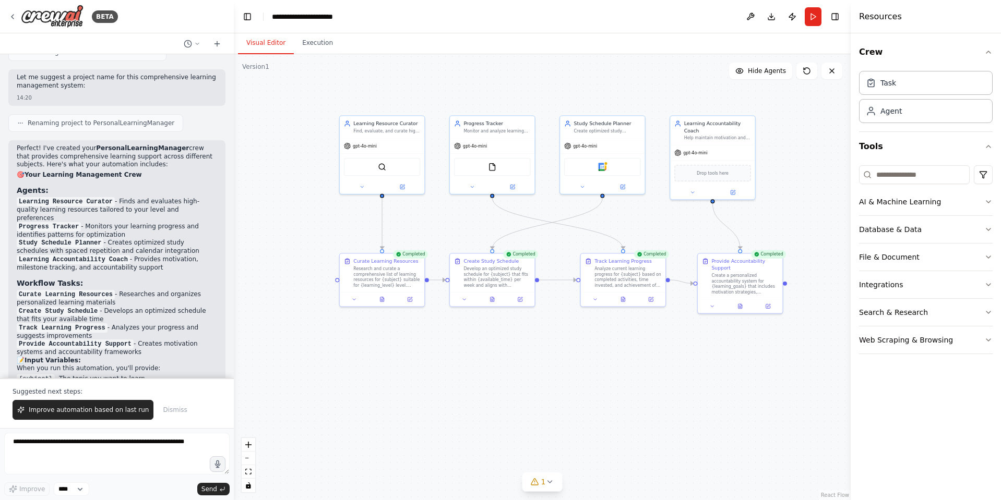
click at [279, 45] on button "Visual Editor" at bounding box center [266, 43] width 56 height 22
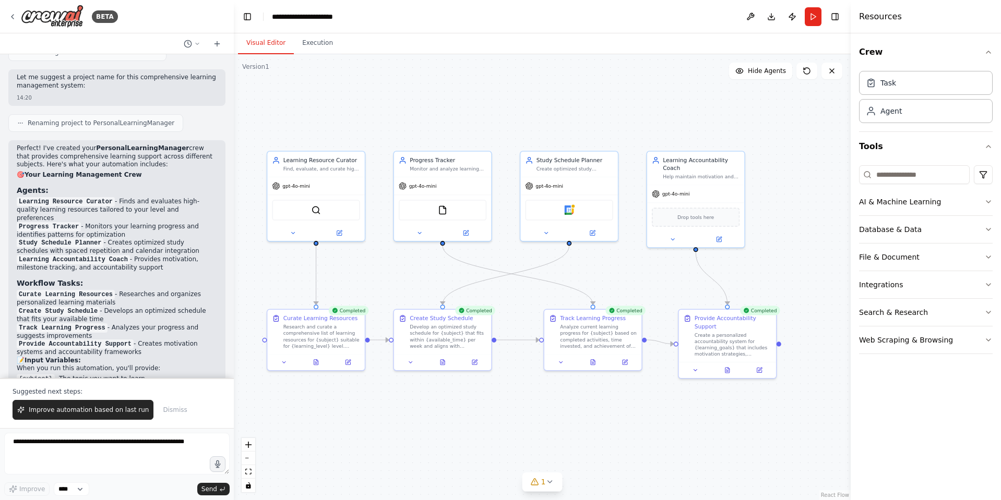
drag, startPoint x: 604, startPoint y: 304, endPoint x: 650, endPoint y: 399, distance: 105.7
click at [650, 399] on div ".deletable-edge-delete-btn { width: 20px; height: 20px; border: 0px solid #ffff…" at bounding box center [542, 277] width 617 height 446
click at [724, 331] on div "Provide Accountability Support" at bounding box center [734, 325] width 77 height 16
click at [732, 376] on button at bounding box center [728, 372] width 33 height 9
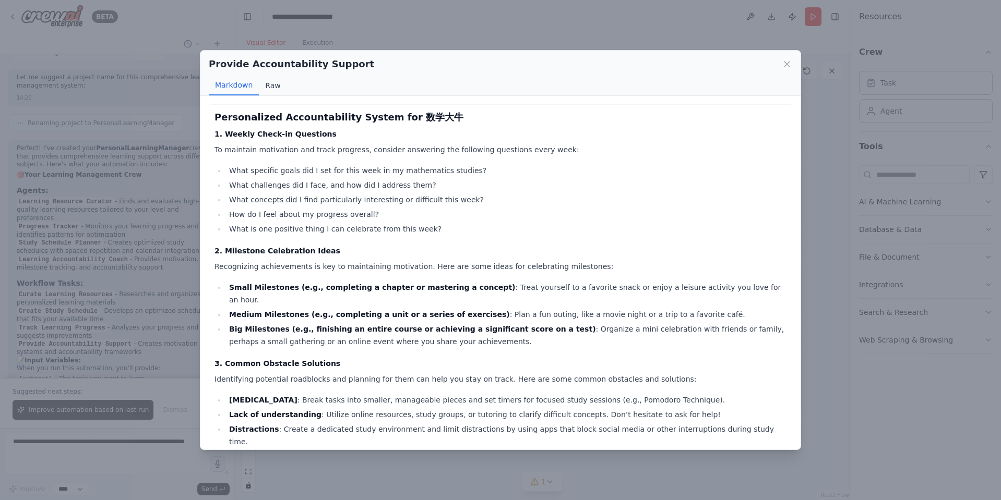
click at [278, 86] on button "Raw" at bounding box center [273, 86] width 28 height 20
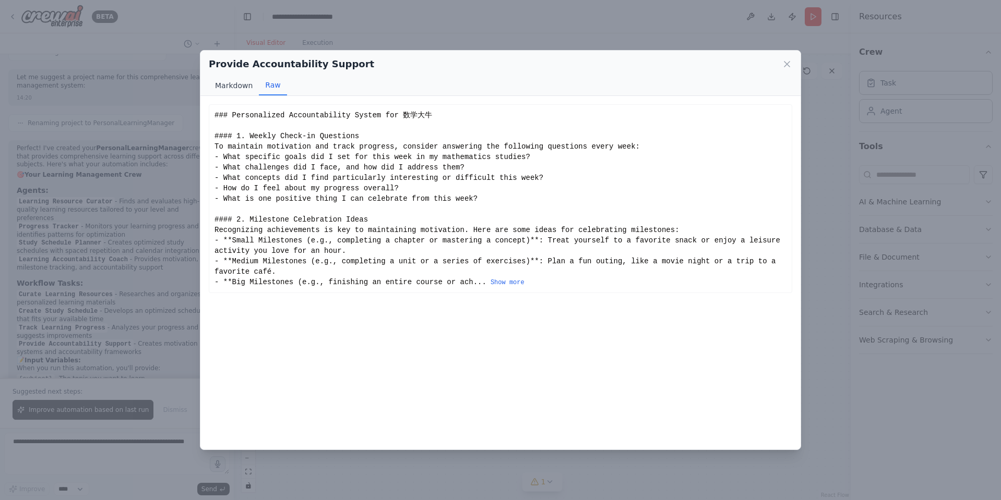
click at [238, 85] on button "Markdown" at bounding box center [234, 86] width 50 height 20
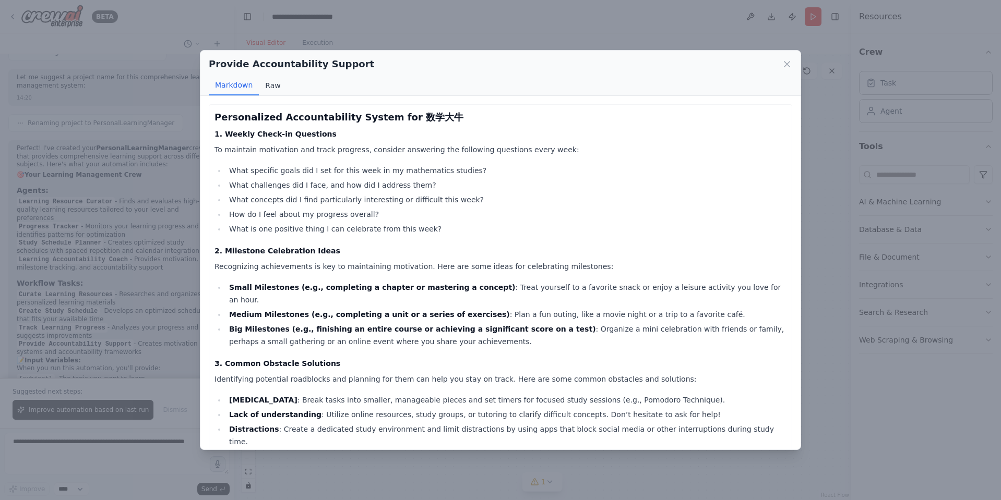
click at [265, 91] on button "Raw" at bounding box center [273, 86] width 28 height 20
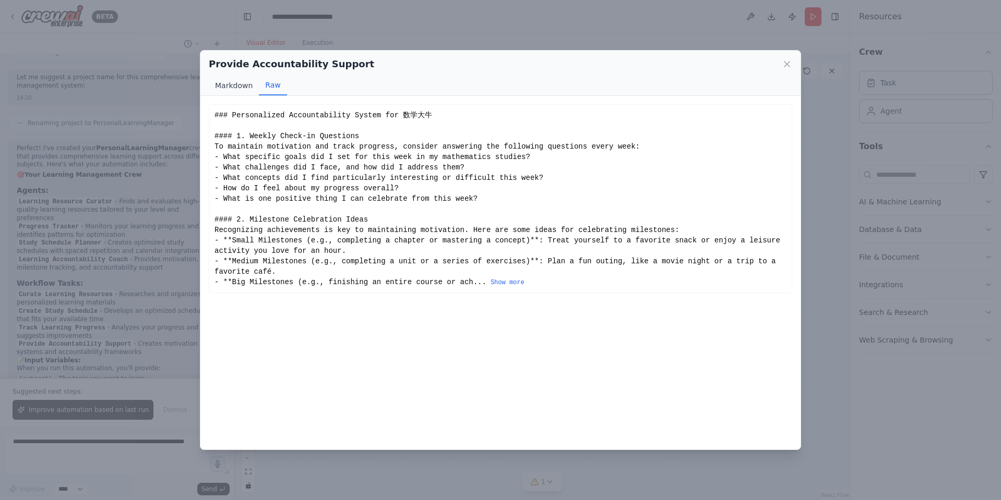
click at [243, 90] on button "Markdown" at bounding box center [234, 86] width 50 height 20
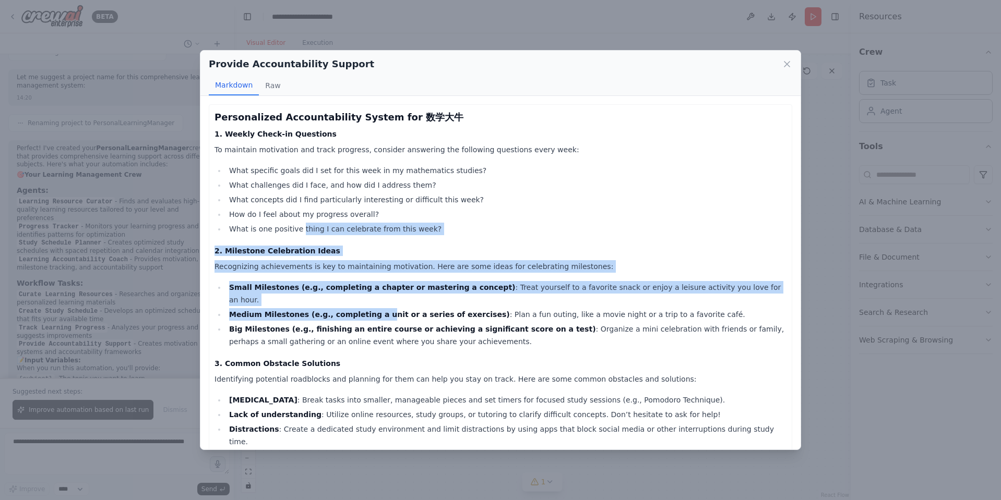
drag, startPoint x: 303, startPoint y: 231, endPoint x: 379, endPoint y: 303, distance: 104.8
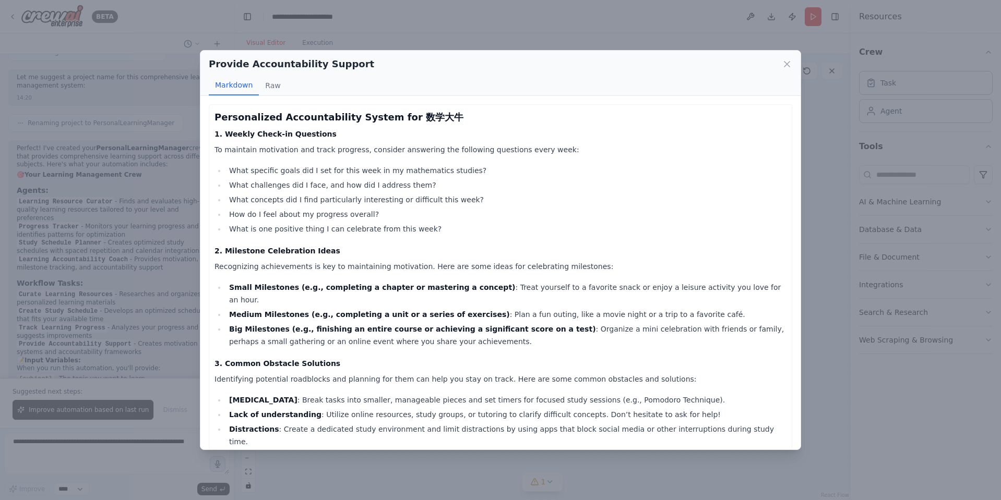
click at [389, 310] on strong "Medium Milestones (e.g., completing a unit or a series of exercises)" at bounding box center [369, 314] width 281 height 8
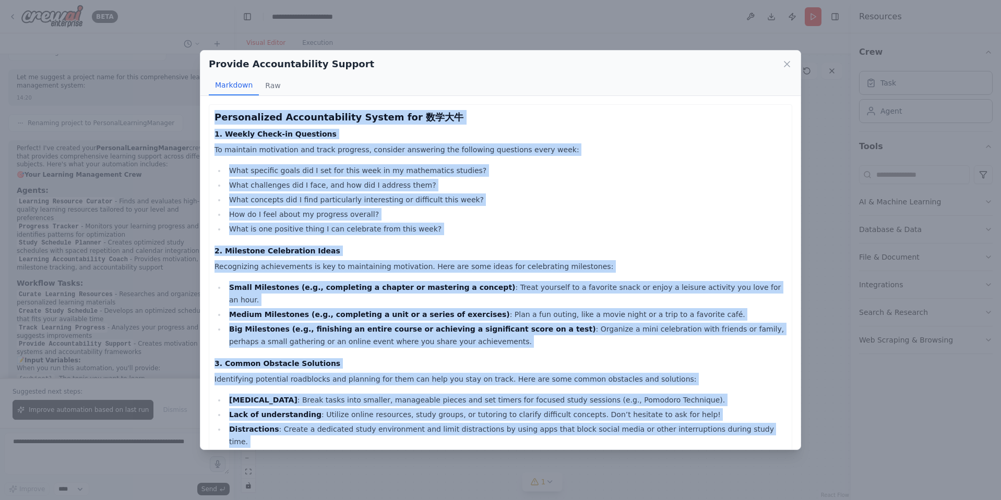
drag, startPoint x: 340, startPoint y: 246, endPoint x: 216, endPoint y: 116, distance: 180.5
copy div "Personalized Accountability System for 数学大牛 1. Weekly Check-in Questions To mai…"
click at [617, 217] on li "How do I feel about my progress overall?" at bounding box center [506, 214] width 560 height 13
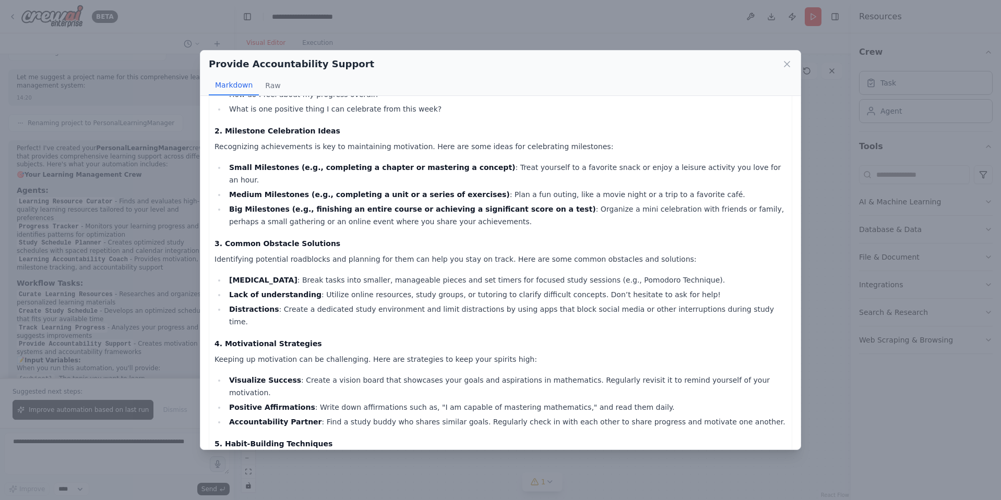
scroll to position [261, 0]
